Goal: Information Seeking & Learning: Learn about a topic

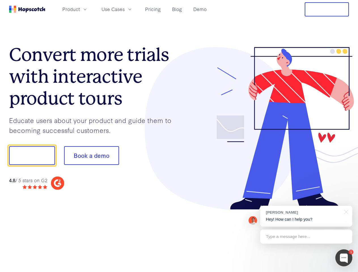
click at [179, 136] on div at bounding box center [264, 128] width 170 height 163
click at [80, 9] on span "Product" at bounding box center [71, 9] width 18 height 7
click at [125, 9] on span "Use Cases" at bounding box center [112, 9] width 23 height 7
click at [327, 9] on button "Free Trial" at bounding box center [326, 9] width 44 height 14
click at [32, 155] on button "Show me!" at bounding box center [32, 155] width 46 height 19
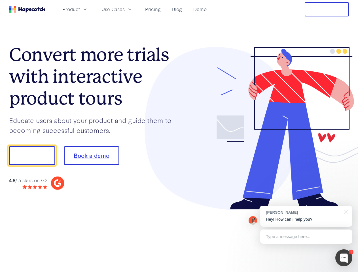
click at [91, 155] on button "Book a demo" at bounding box center [91, 155] width 55 height 19
click at [344, 258] on div at bounding box center [343, 257] width 17 height 17
click at [306, 216] on div "[PERSON_NAME] Hey! How can I help you?" at bounding box center [306, 216] width 92 height 21
click at [345, 211] on div at bounding box center [299, 154] width 106 height 189
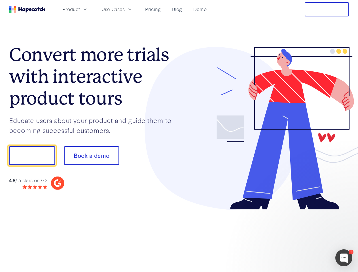
click at [306, 236] on div at bounding box center [299, 192] width 106 height 113
